Goal: Obtain resource: Download file/media

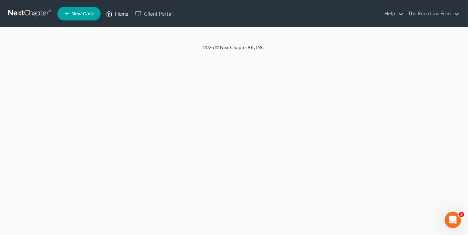
click at [124, 11] on link "Home" at bounding box center [117, 14] width 29 height 12
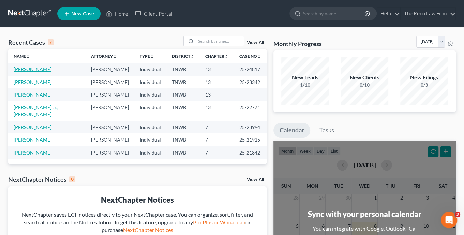
click at [27, 68] on link "[PERSON_NAME]" at bounding box center [33, 69] width 38 height 6
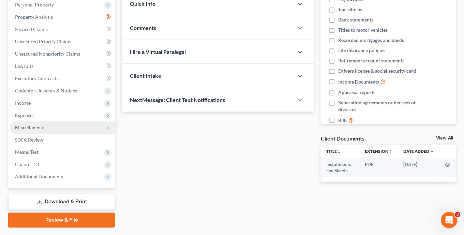
scroll to position [139, 0]
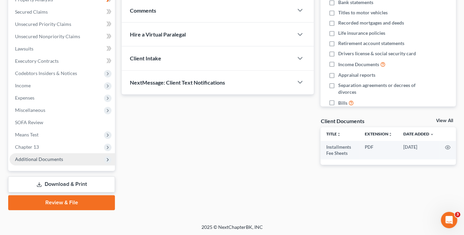
click at [106, 159] on icon at bounding box center [107, 159] width 5 height 5
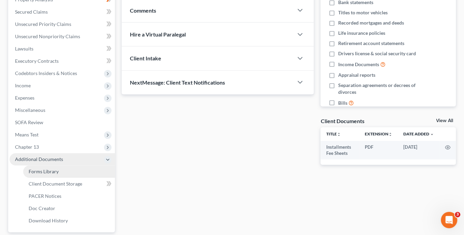
click at [46, 173] on span "Forms Library" at bounding box center [44, 172] width 30 height 6
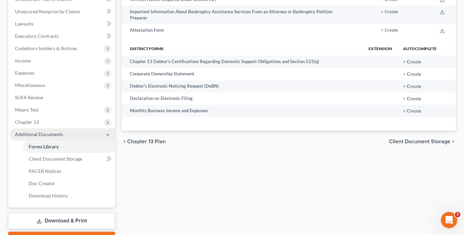
scroll to position [200, 0]
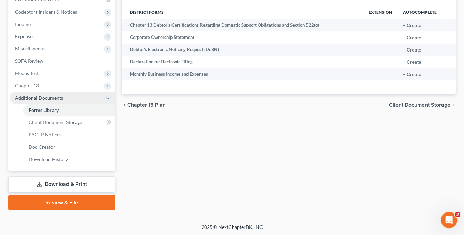
click at [66, 201] on link "Review & File" at bounding box center [61, 202] width 107 height 15
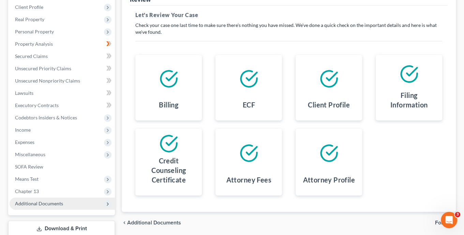
scroll to position [139, 0]
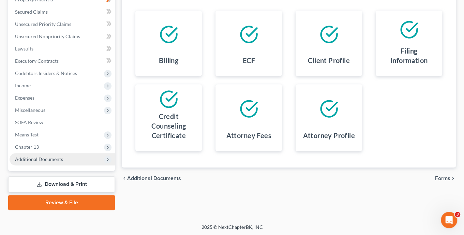
click at [67, 185] on link "Download & Print" at bounding box center [61, 184] width 107 height 16
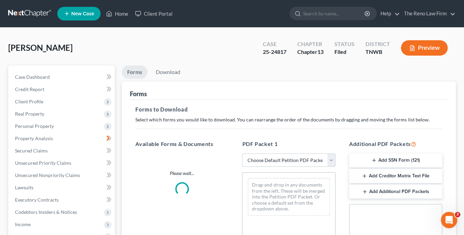
scroll to position [48, 0]
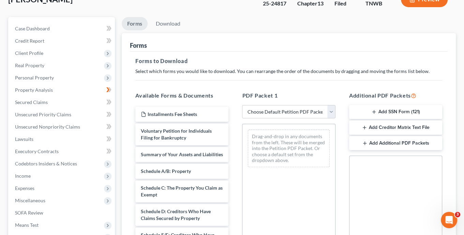
click at [397, 111] on button "Add SSN Form (121)" at bounding box center [395, 112] width 93 height 14
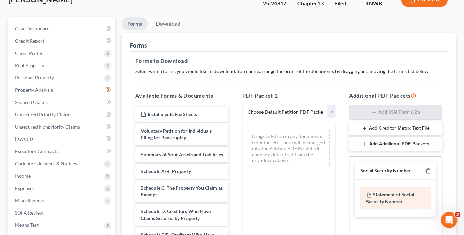
click at [384, 195] on div "Statement of Social Security Number" at bounding box center [396, 198] width 71 height 23
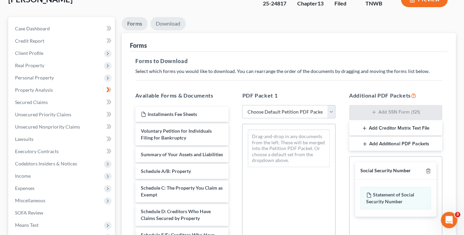
click at [162, 24] on link "Download" at bounding box center [168, 23] width 35 height 13
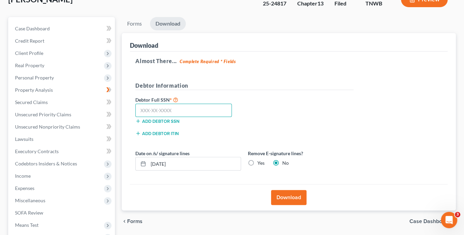
click at [146, 109] on input "text" at bounding box center [183, 111] width 97 height 14
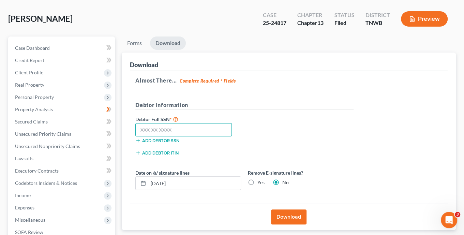
scroll to position [0, 0]
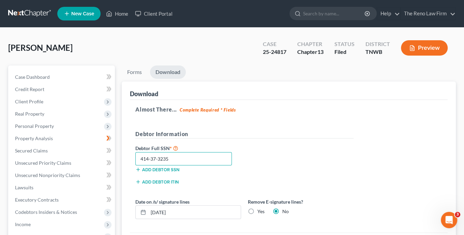
type input "414-37-3235"
click at [261, 166] on div "Debtor Full SSN * 414-37-3235 Add debtor SSN" at bounding box center [244, 161] width 225 height 34
click at [258, 211] on label "Yes" at bounding box center [261, 211] width 7 height 7
click at [260, 211] on input "Yes" at bounding box center [262, 210] width 4 height 4
radio input "true"
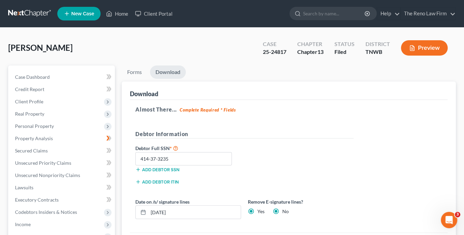
radio input "false"
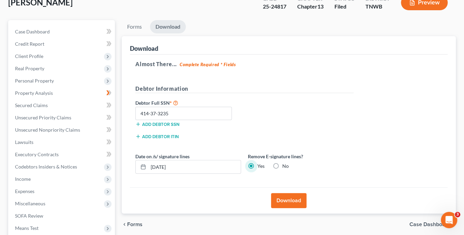
scroll to position [48, 0]
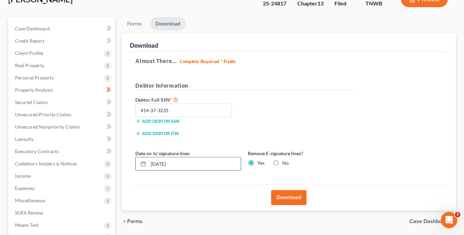
drag, startPoint x: 151, startPoint y: 164, endPoint x: 187, endPoint y: 162, distance: 35.9
click at [187, 162] on input "[DATE]" at bounding box center [194, 163] width 92 height 13
click at [287, 196] on button "Download" at bounding box center [288, 197] width 35 height 15
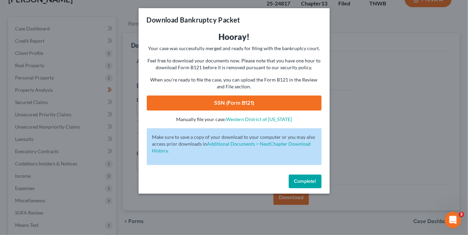
click at [231, 102] on link "SSN (Form B121)" at bounding box center [234, 103] width 175 height 15
click at [302, 183] on span "Complete!" at bounding box center [305, 181] width 22 height 6
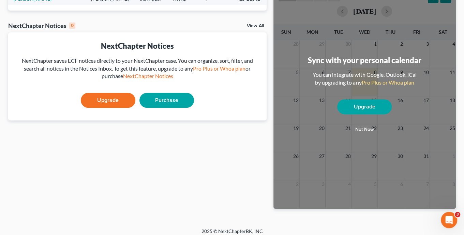
scroll to position [158, 0]
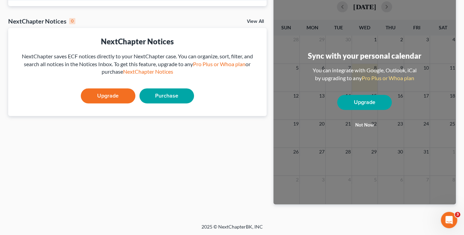
click at [365, 124] on button "Not now" at bounding box center [365, 125] width 55 height 14
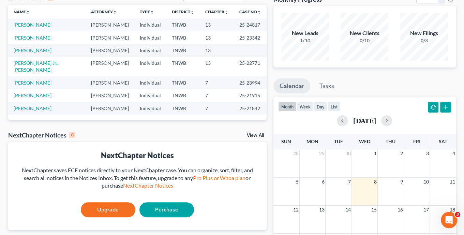
scroll to position [12, 0]
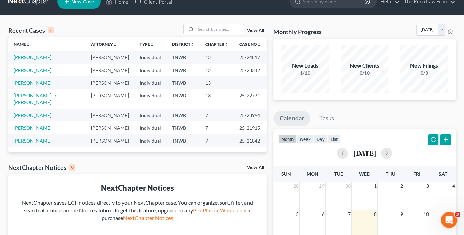
click at [428, 79] on div "New Filings 0/3" at bounding box center [425, 69] width 48 height 48
click at [426, 71] on div "0/3" at bounding box center [425, 73] width 48 height 7
click at [337, 155] on button "button" at bounding box center [342, 153] width 11 height 11
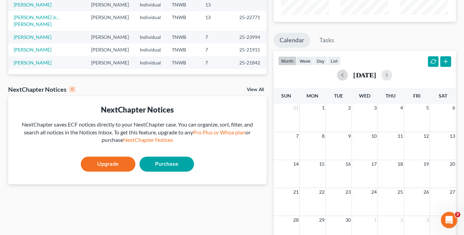
scroll to position [110, 0]
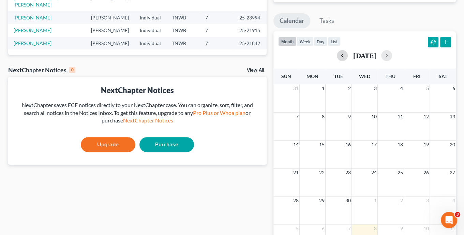
click at [337, 55] on button "button" at bounding box center [342, 55] width 11 height 11
